Goal: Transaction & Acquisition: Subscribe to service/newsletter

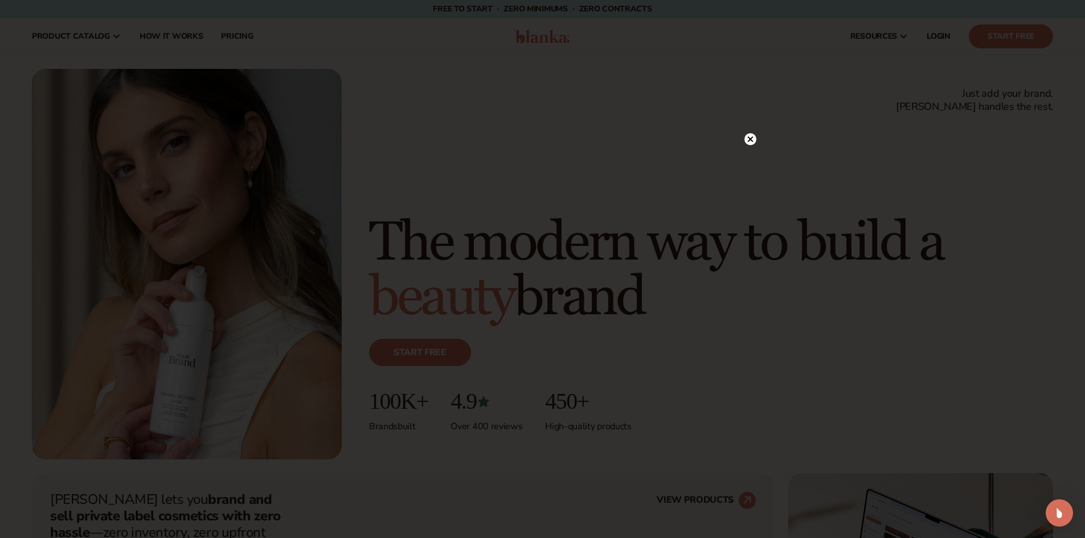
click at [747, 137] on circle at bounding box center [750, 139] width 12 height 12
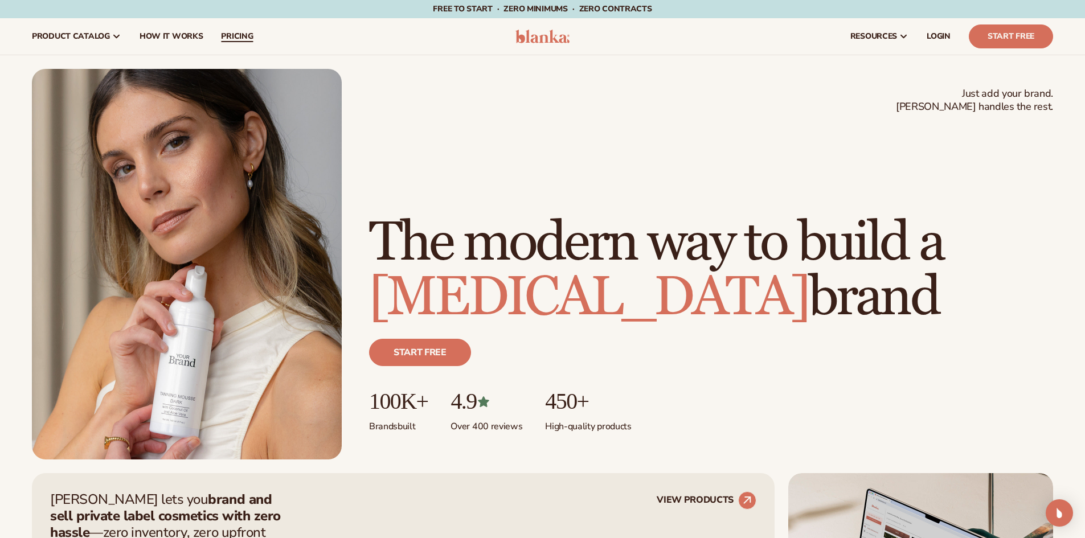
click at [241, 28] on link "pricing" at bounding box center [237, 36] width 50 height 36
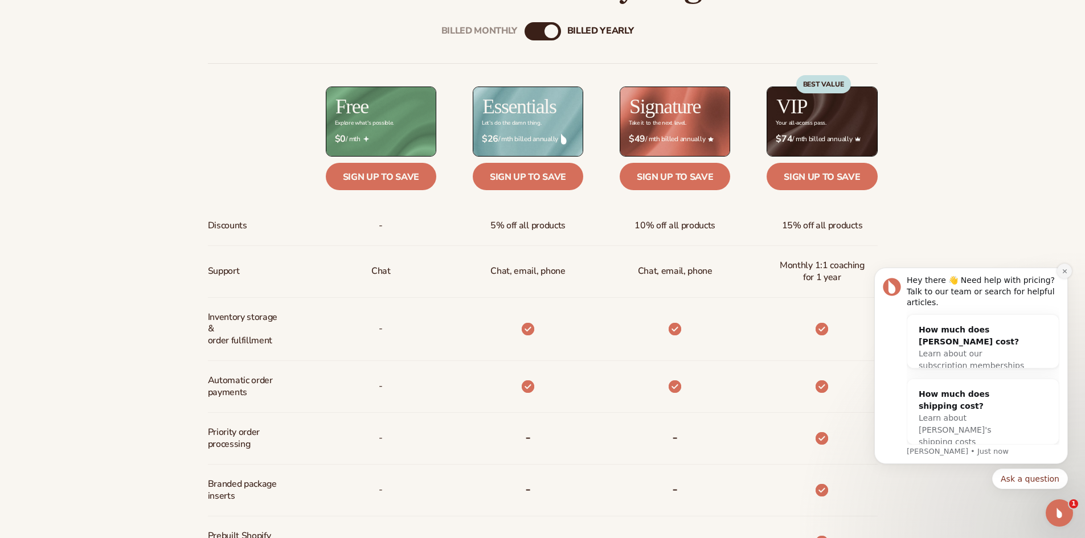
click at [1064, 279] on button "Dismiss notification" at bounding box center [1064, 271] width 15 height 15
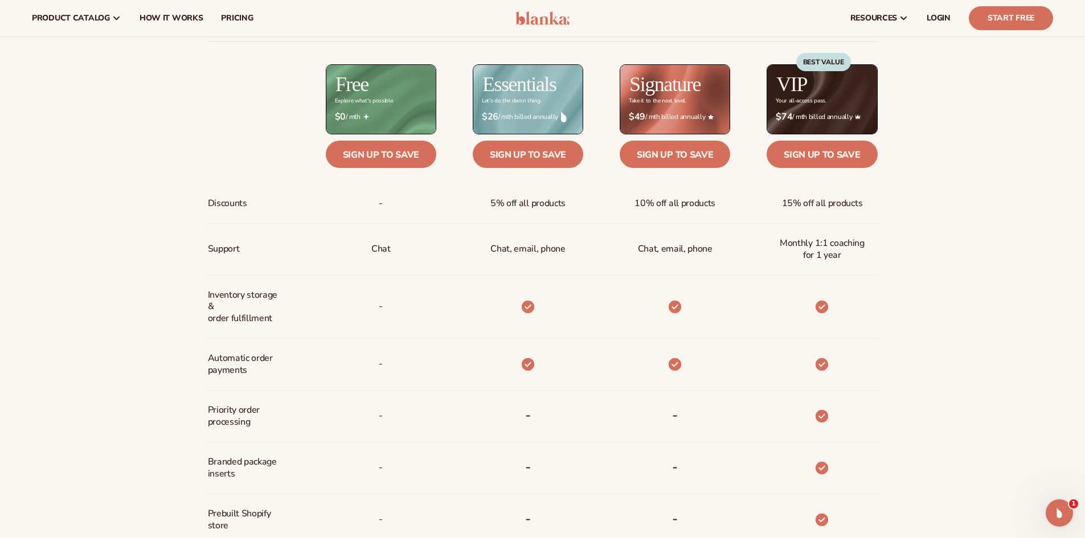
scroll to position [317, 0]
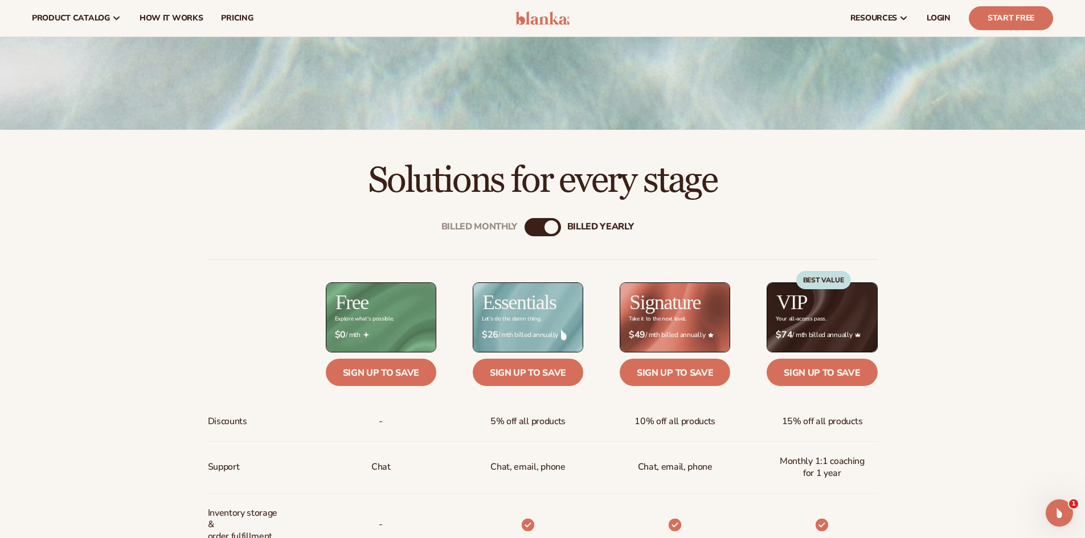
click at [547, 229] on div "billed Yearly" at bounding box center [552, 227] width 14 height 14
click at [545, 228] on div "billed Yearly" at bounding box center [552, 227] width 14 height 14
click at [549, 227] on div "billed Yearly" at bounding box center [552, 227] width 14 height 14
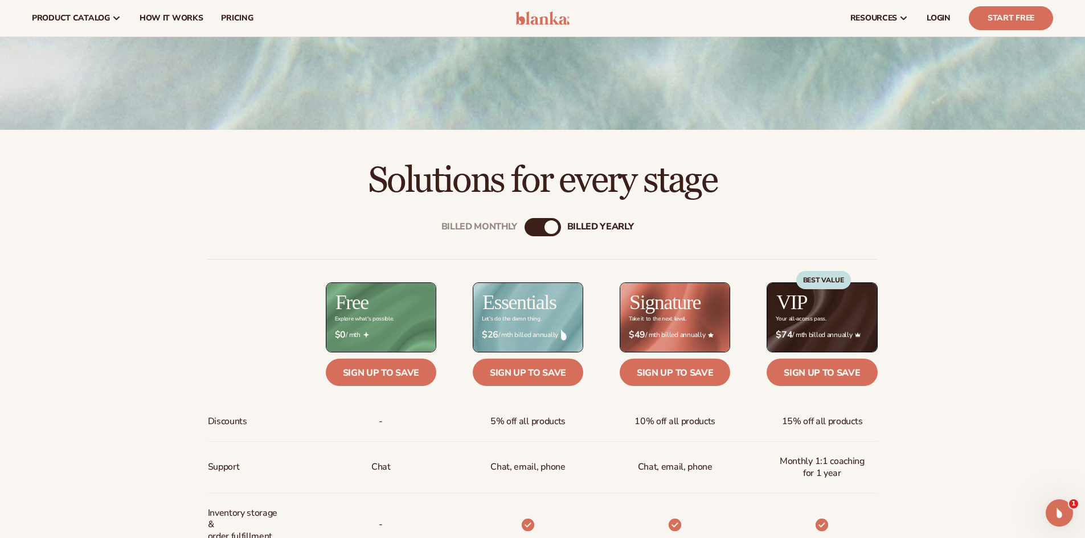
click at [544, 226] on div "Billed Monthly billed Yearly" at bounding box center [543, 227] width 36 height 18
click at [553, 227] on div "billed Yearly" at bounding box center [552, 227] width 14 height 14
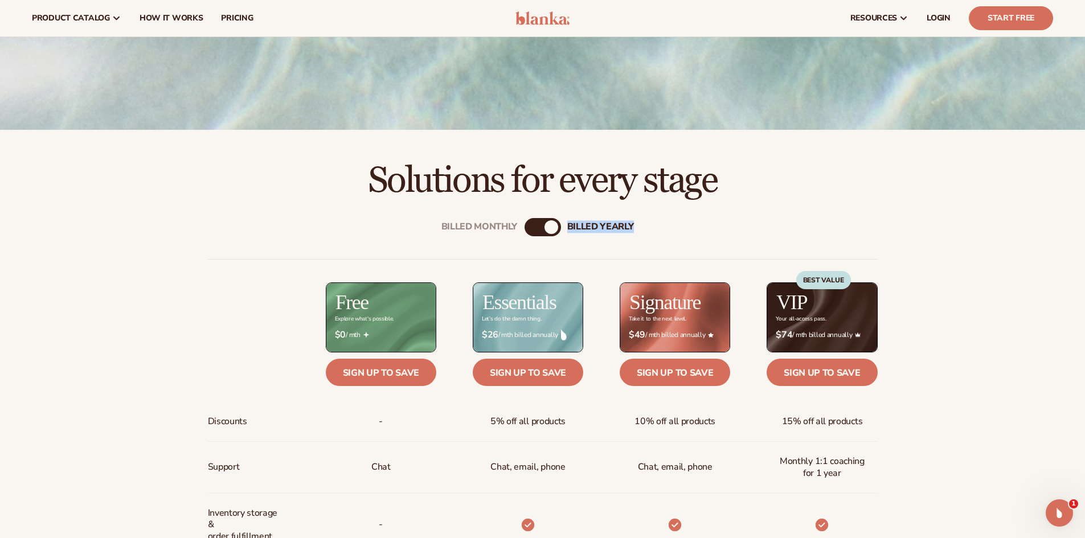
click at [553, 227] on div "billed Yearly" at bounding box center [552, 227] width 14 height 14
click at [479, 225] on div "Billed Monthly" at bounding box center [479, 227] width 76 height 11
click at [600, 228] on div "billed Yearly" at bounding box center [600, 227] width 67 height 11
click at [485, 228] on div "Billed Monthly" at bounding box center [479, 227] width 76 height 11
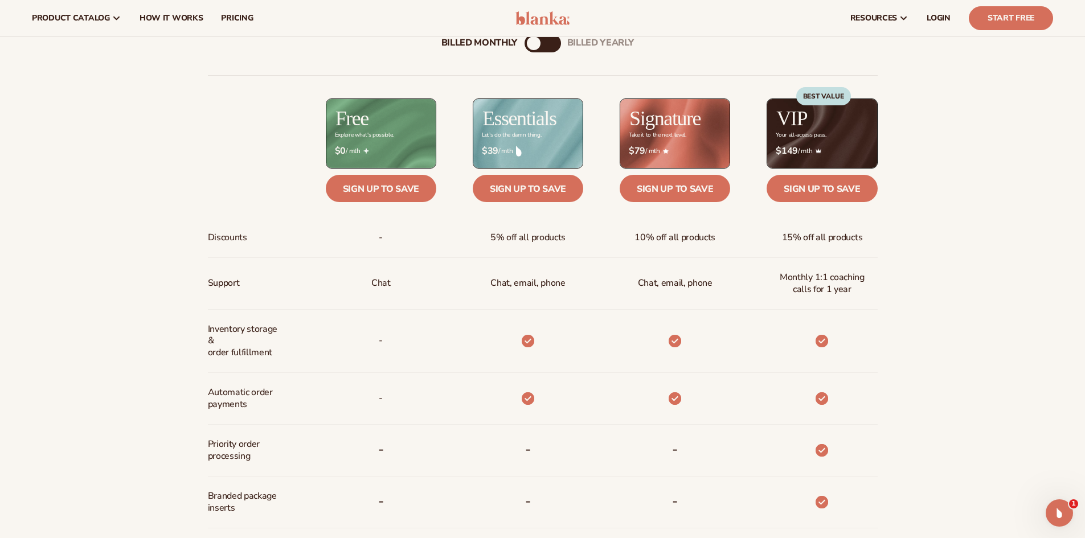
scroll to position [488, 0]
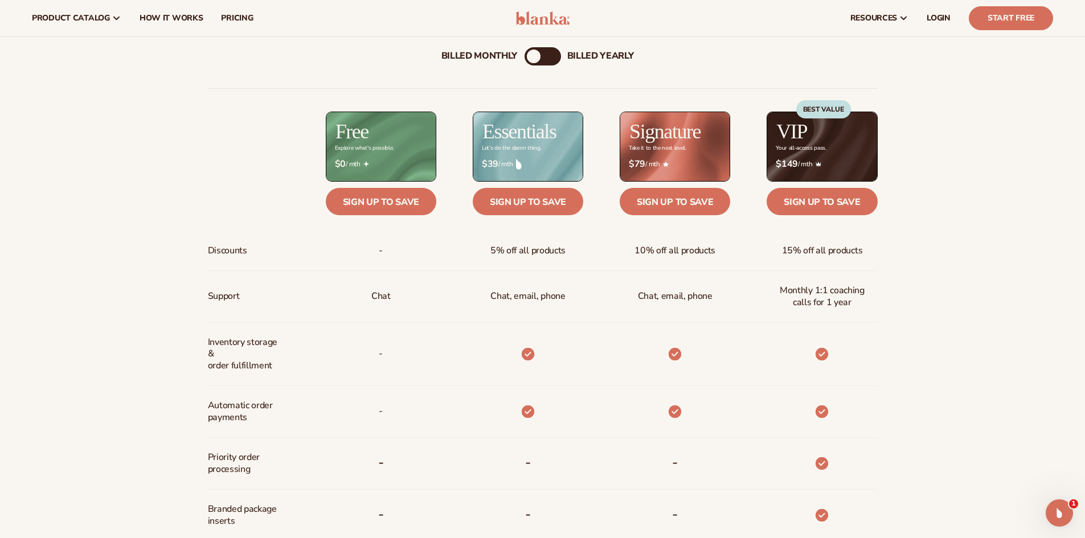
click at [601, 55] on div "billed Yearly" at bounding box center [600, 56] width 67 height 11
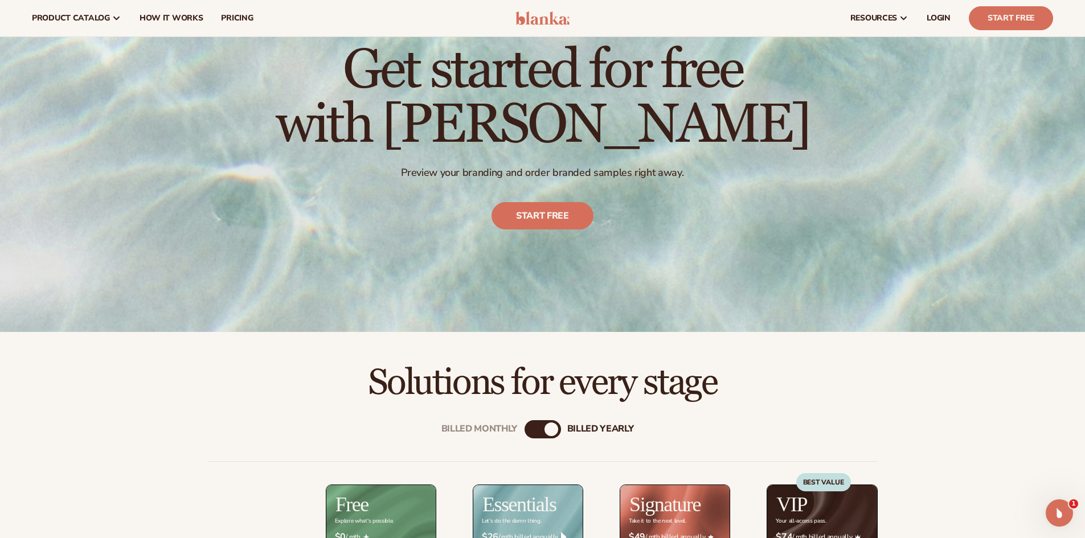
scroll to position [0, 0]
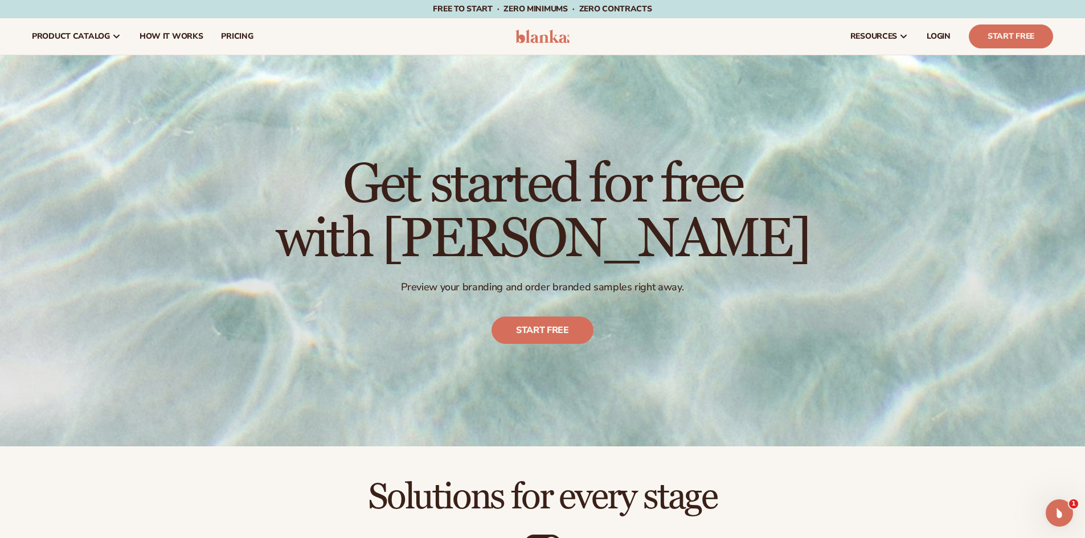
click at [556, 36] on img at bounding box center [542, 37] width 54 height 14
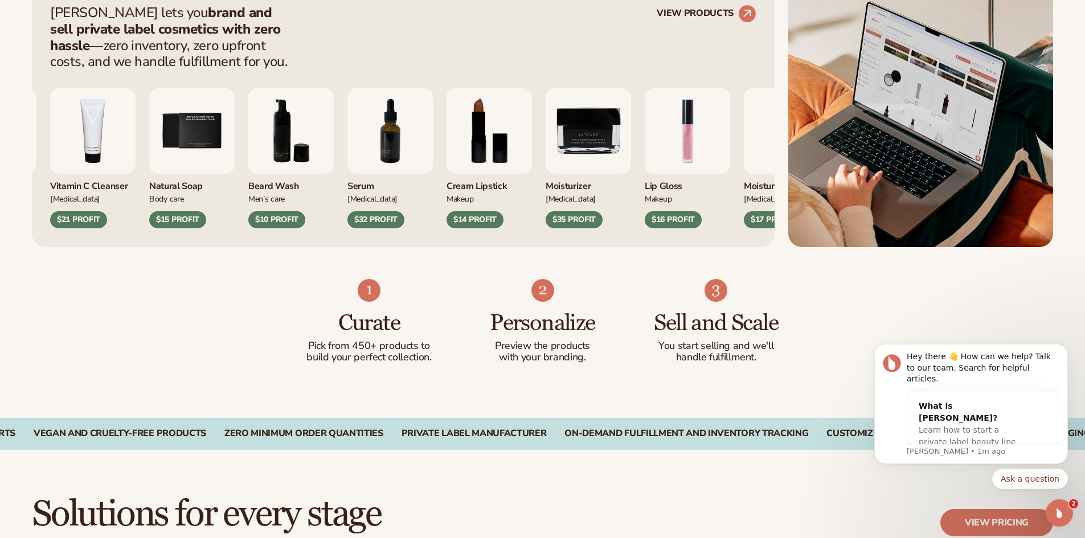
scroll to position [513, 0]
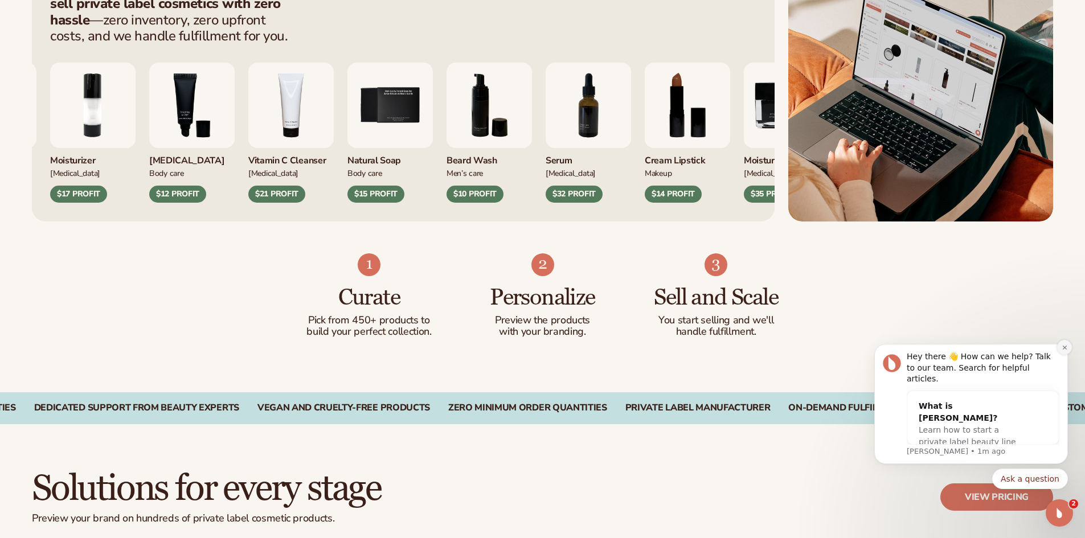
click at [1066, 354] on button "Dismiss notification" at bounding box center [1064, 347] width 15 height 15
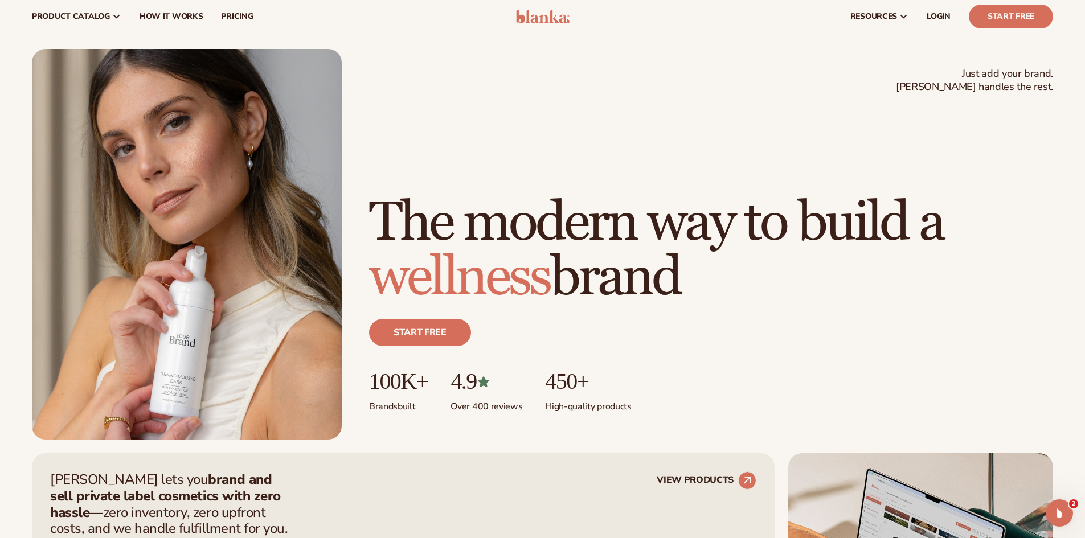
scroll to position [0, 0]
